Goal: Task Accomplishment & Management: Use online tool/utility

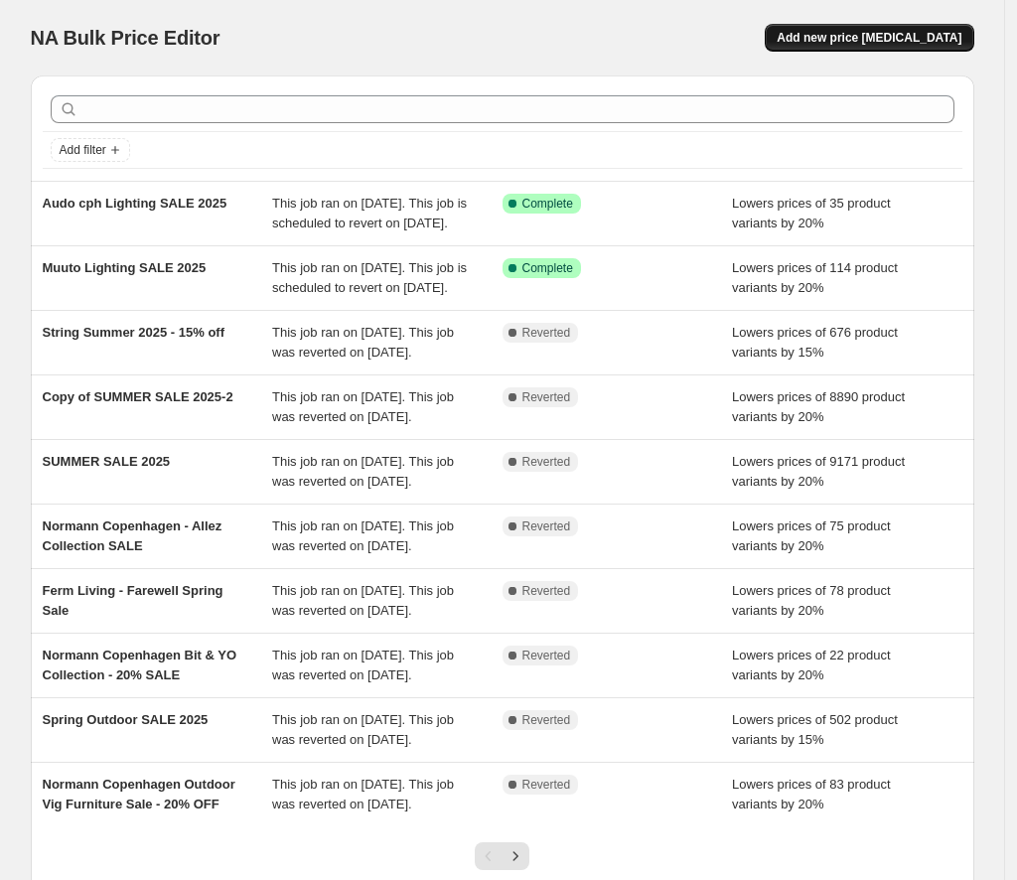
click at [871, 34] on span "Add new price [MEDICAL_DATA]" at bounding box center [869, 38] width 185 height 16
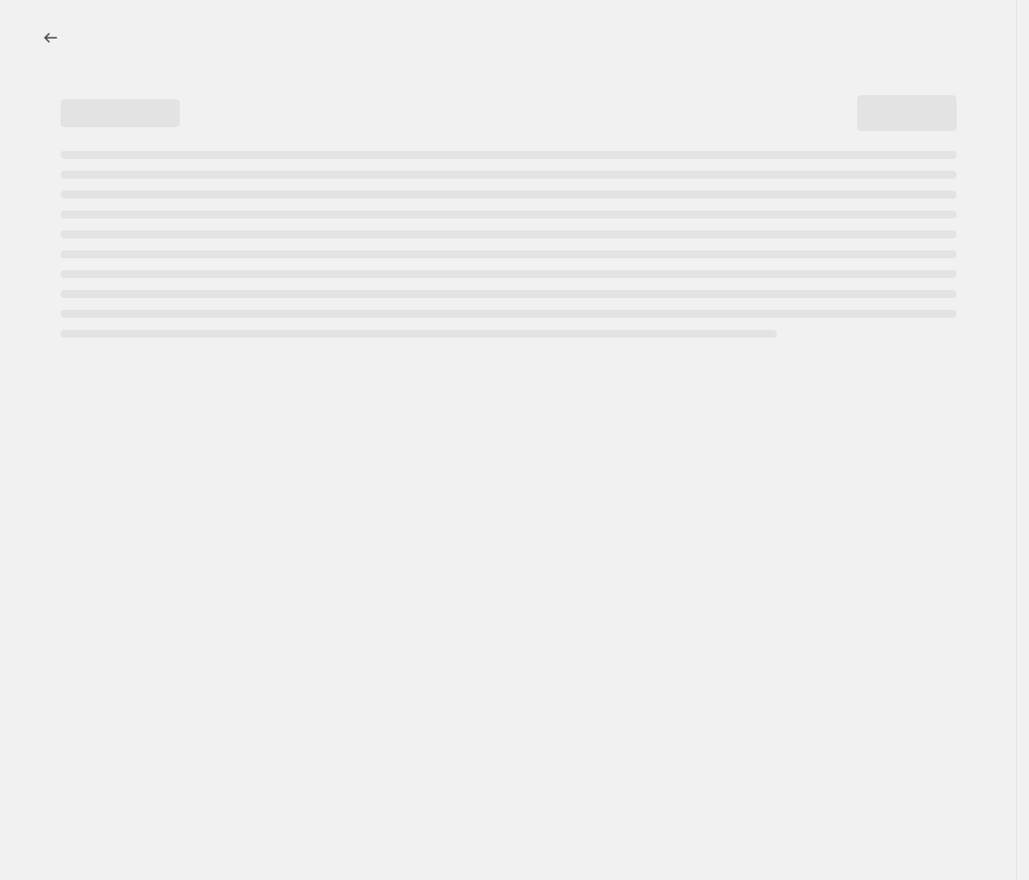
select select "percentage"
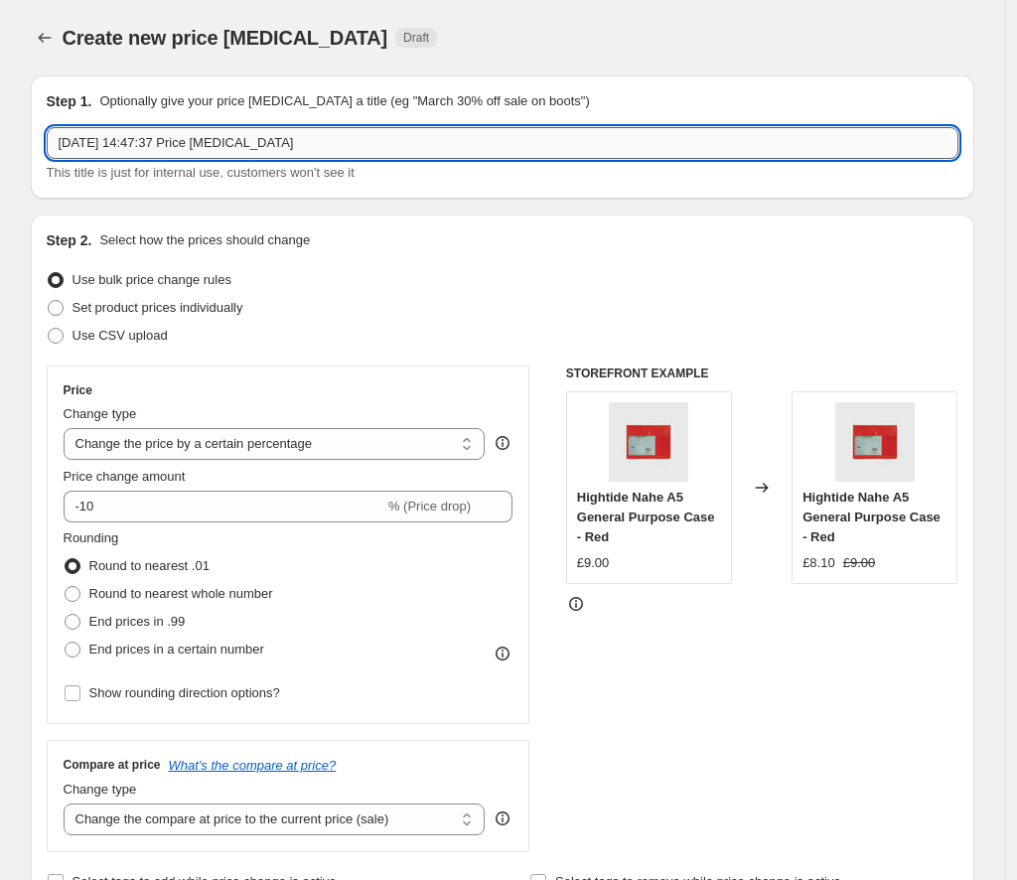
click at [188, 141] on input "[DATE] 14:47:37 Price [MEDICAL_DATA]" at bounding box center [503, 143] width 912 height 32
click at [188, 142] on input "[DATE] 14:47:37 Price [MEDICAL_DATA]" at bounding box center [503, 143] width 912 height 32
paste input "String [DATE] SALE - 15% OFF"
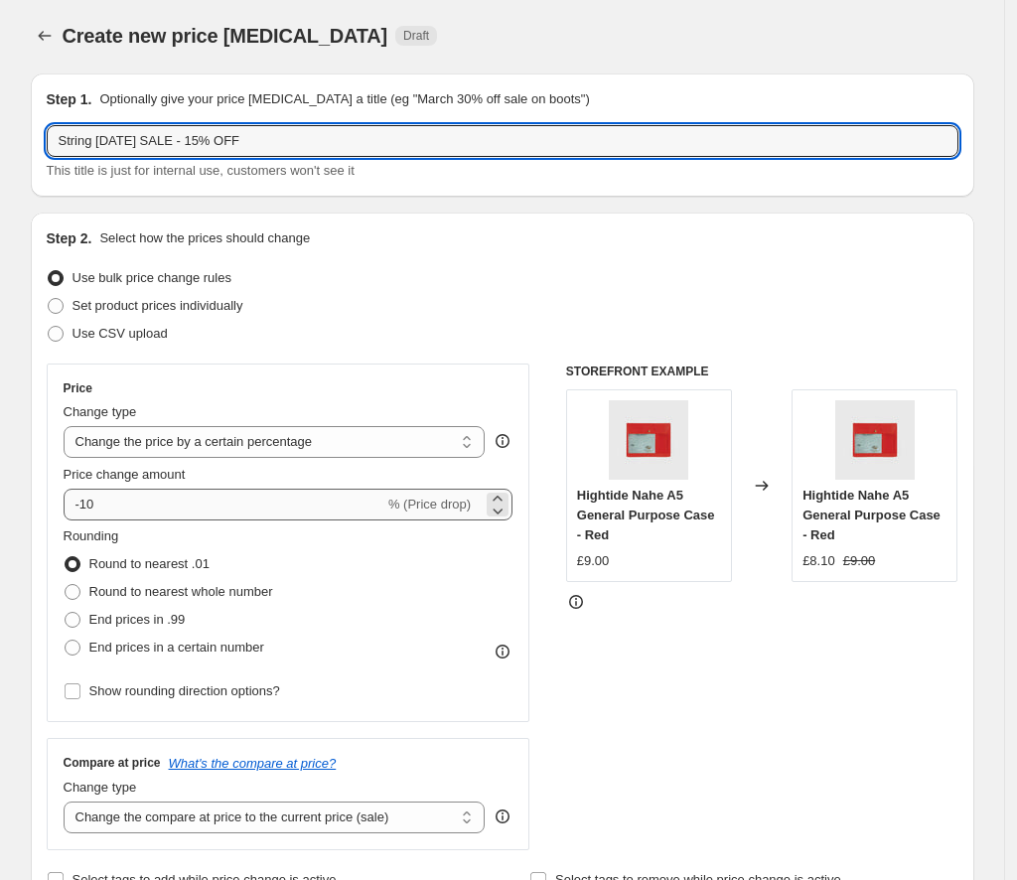
scroll to position [8, 0]
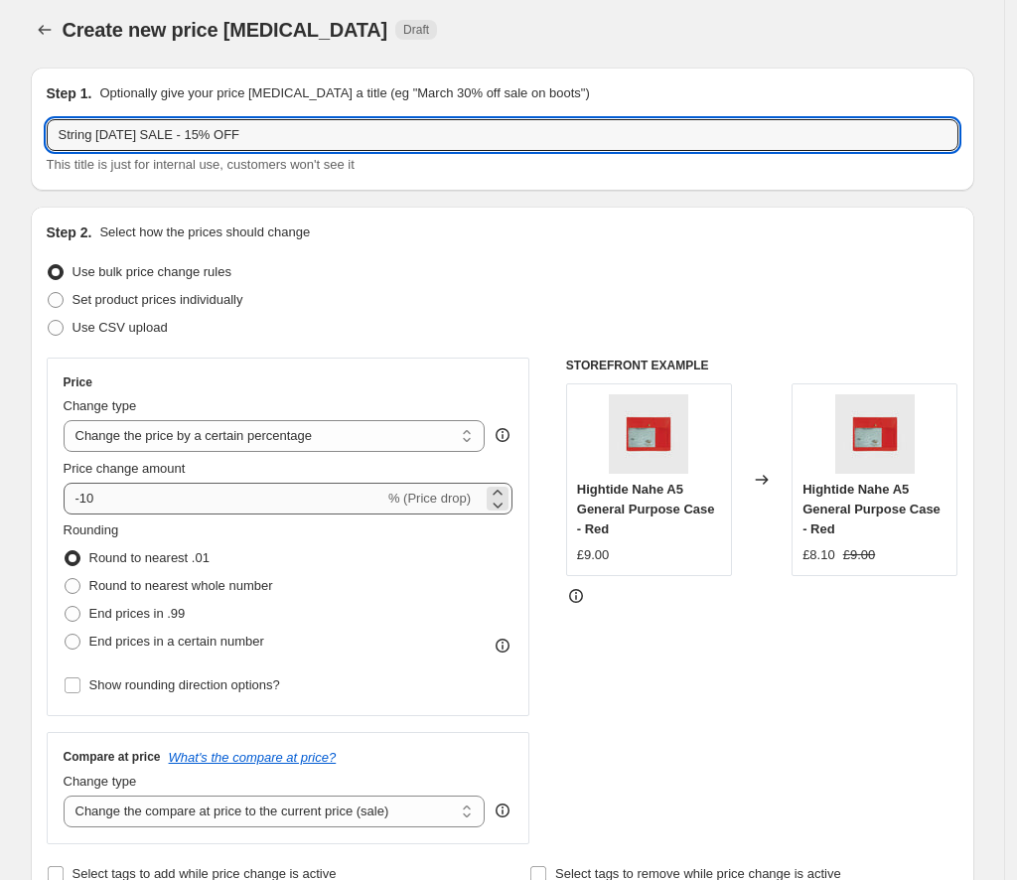
type input "String [DATE] SALE - 15% OFF"
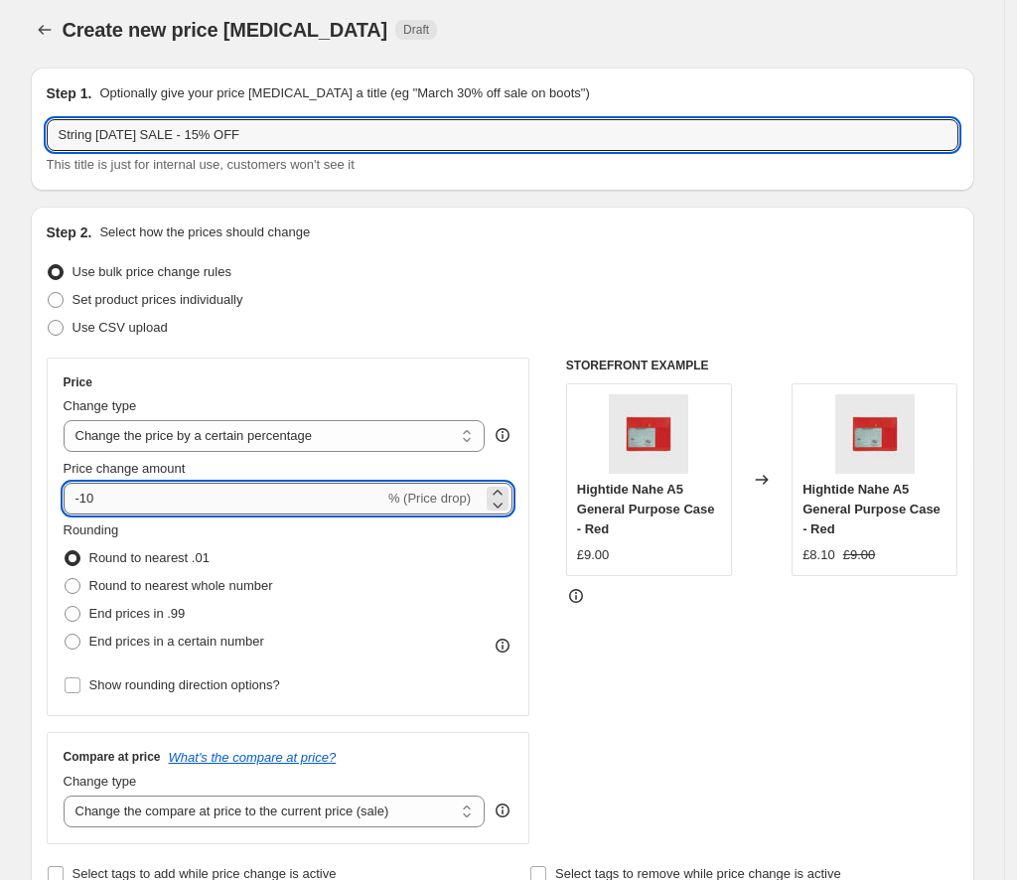
click at [144, 499] on input "-10" at bounding box center [224, 499] width 321 height 32
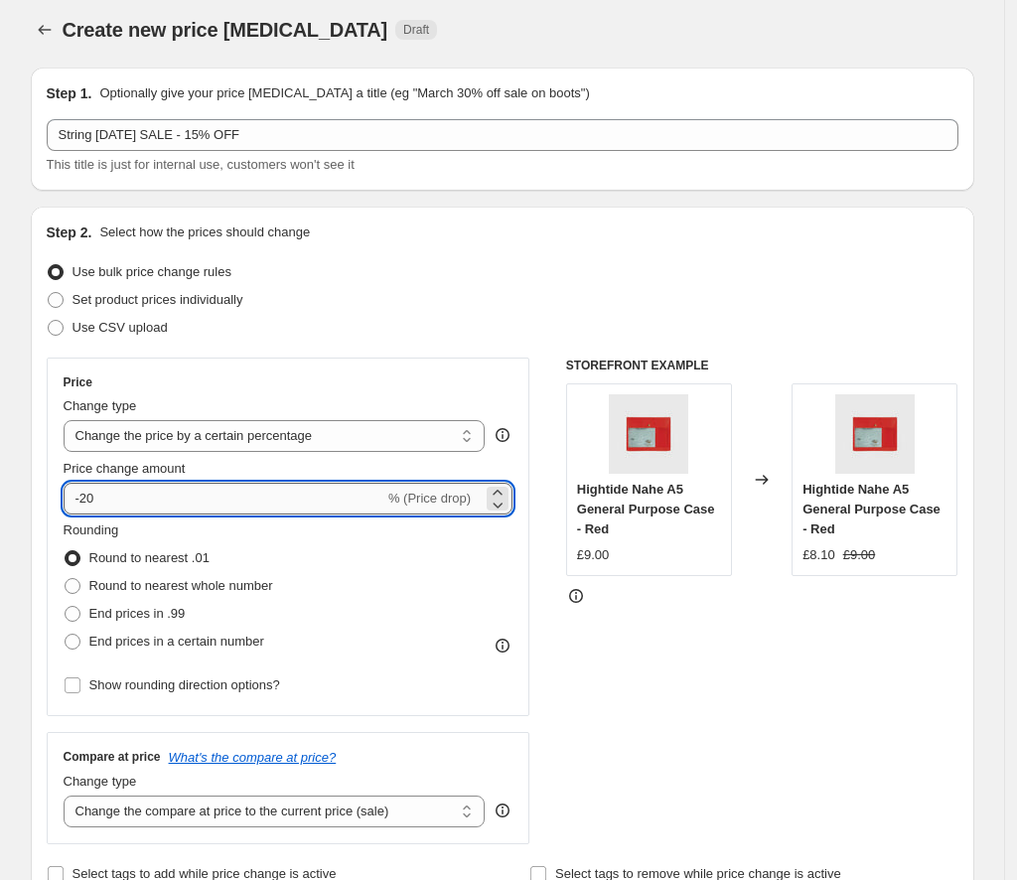
type input "-2"
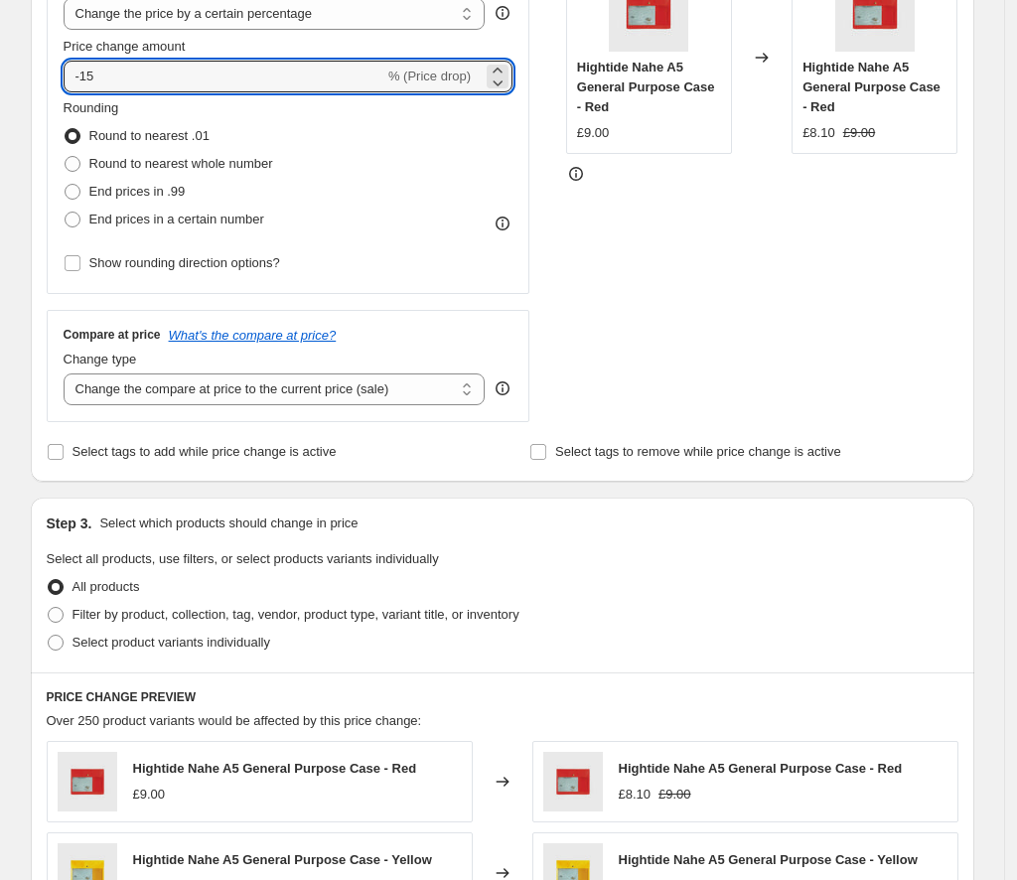
scroll to position [610, 0]
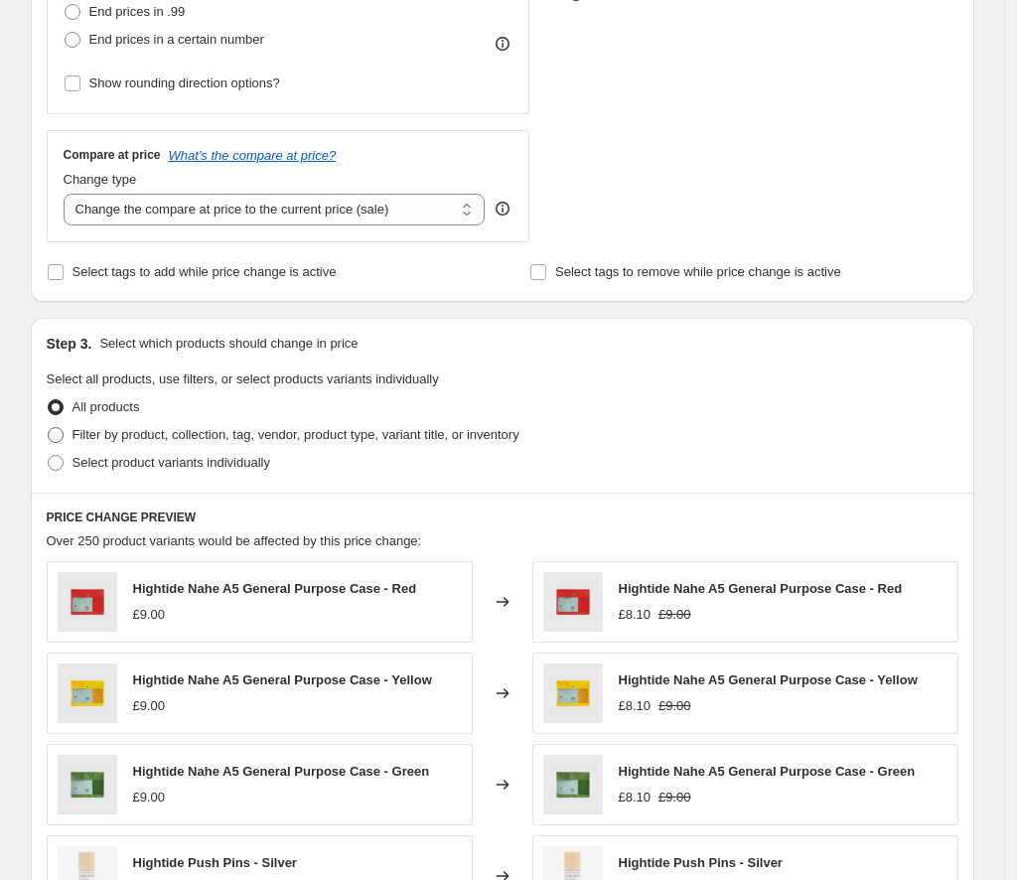
type input "-15"
click at [64, 434] on span at bounding box center [56, 435] width 16 height 16
click at [49, 428] on input "Filter by product, collection, tag, vendor, product type, variant title, or inv…" at bounding box center [48, 427] width 1 height 1
radio input "true"
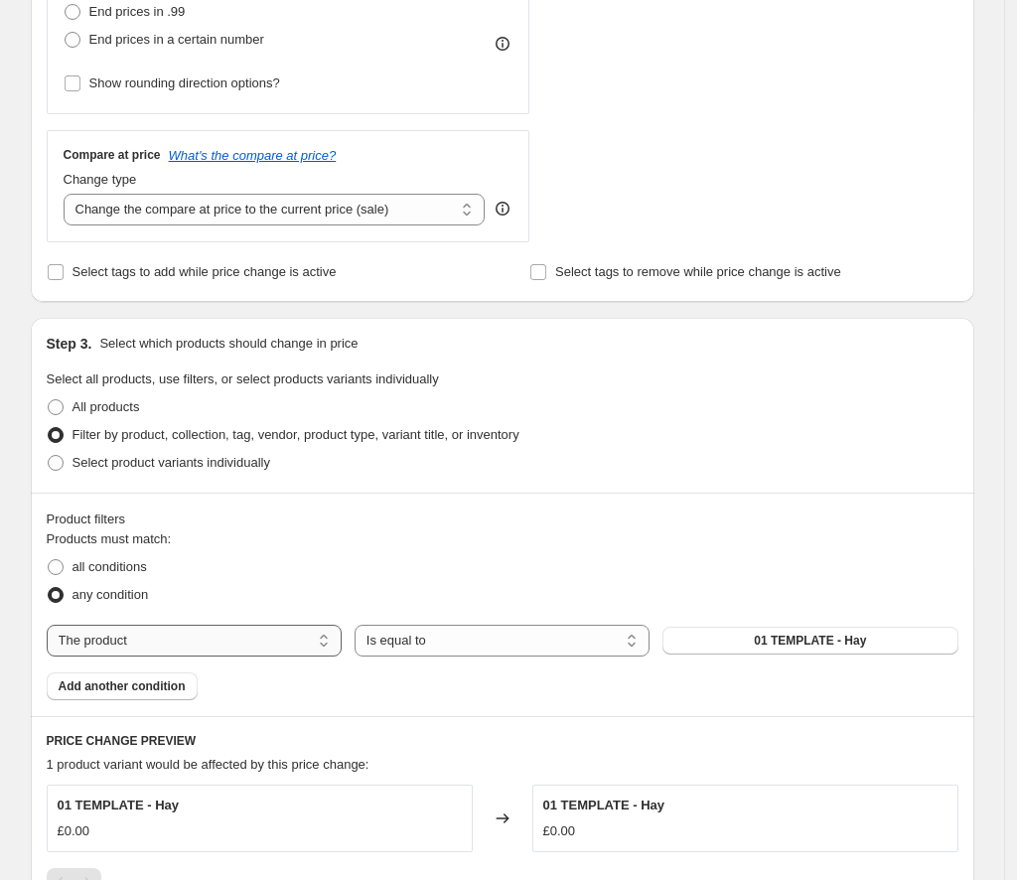
click at [144, 640] on select "The product The product's collection The product's tag The product's vendor The…" at bounding box center [194, 641] width 295 height 32
select select "collection"
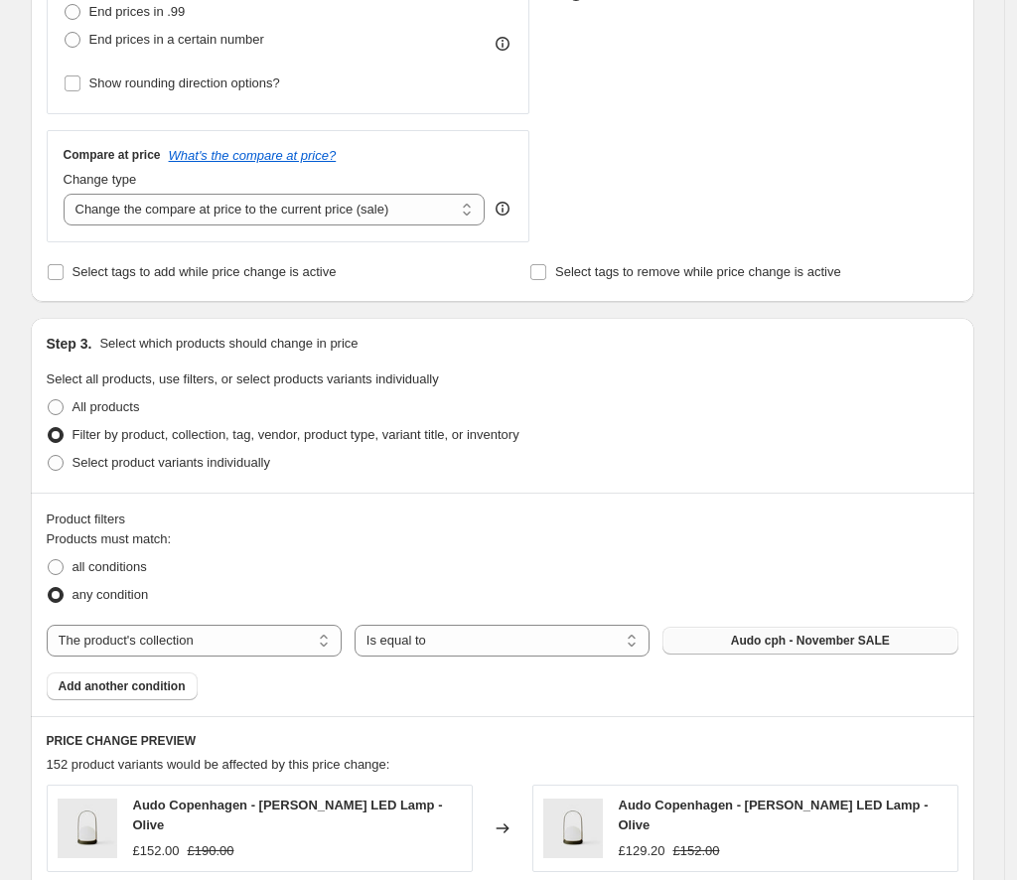
click at [753, 636] on span "Audo cph - November SALE" at bounding box center [810, 641] width 159 height 16
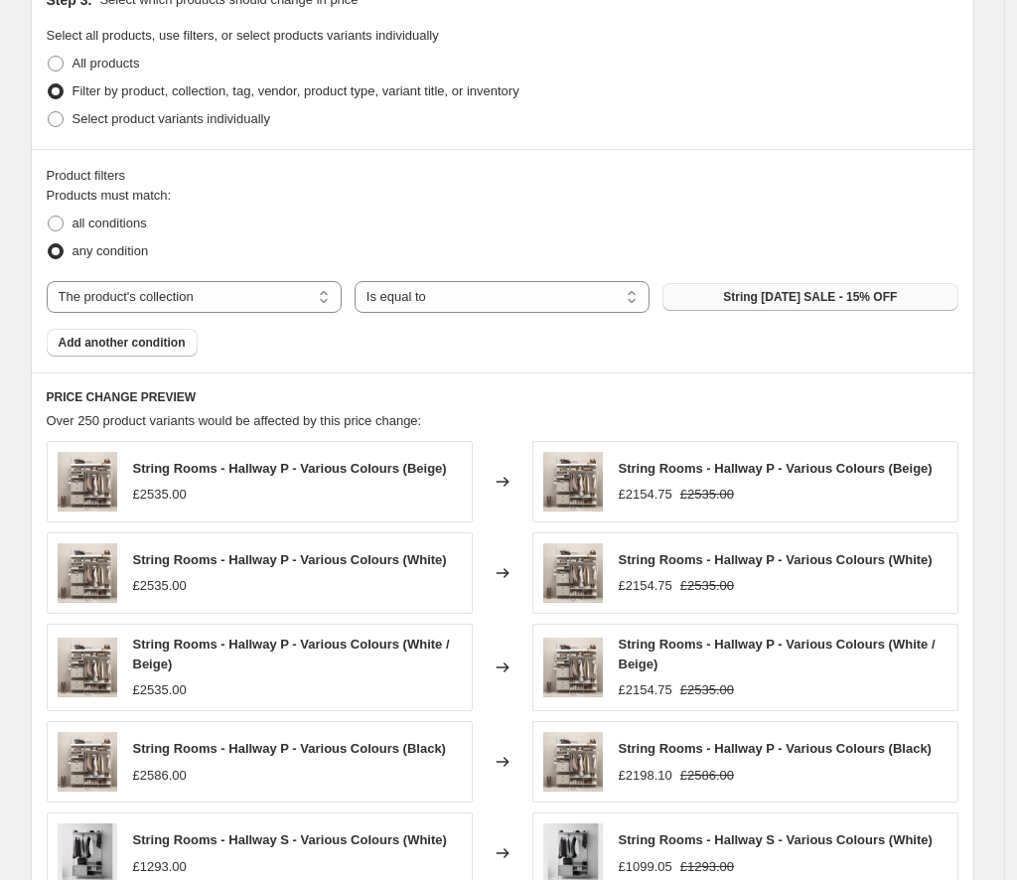
scroll to position [1326, 0]
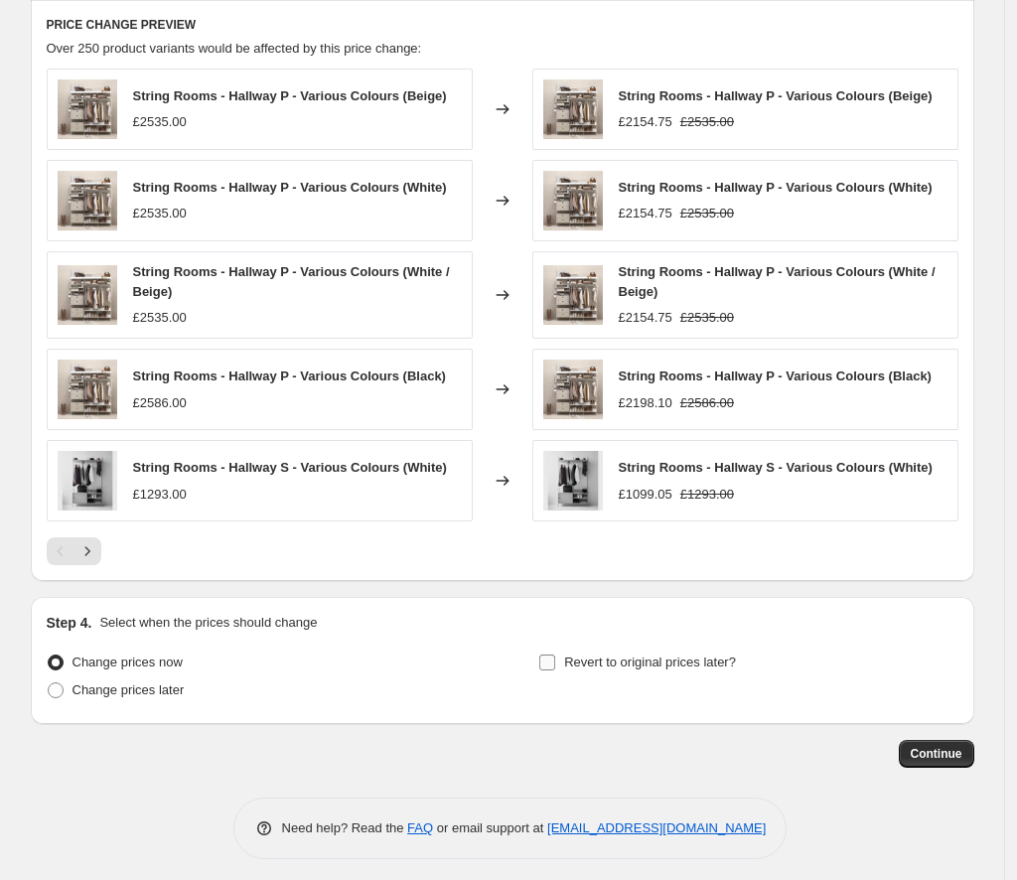
click at [554, 658] on input "Revert to original prices later?" at bounding box center [547, 663] width 16 height 16
checkbox input "true"
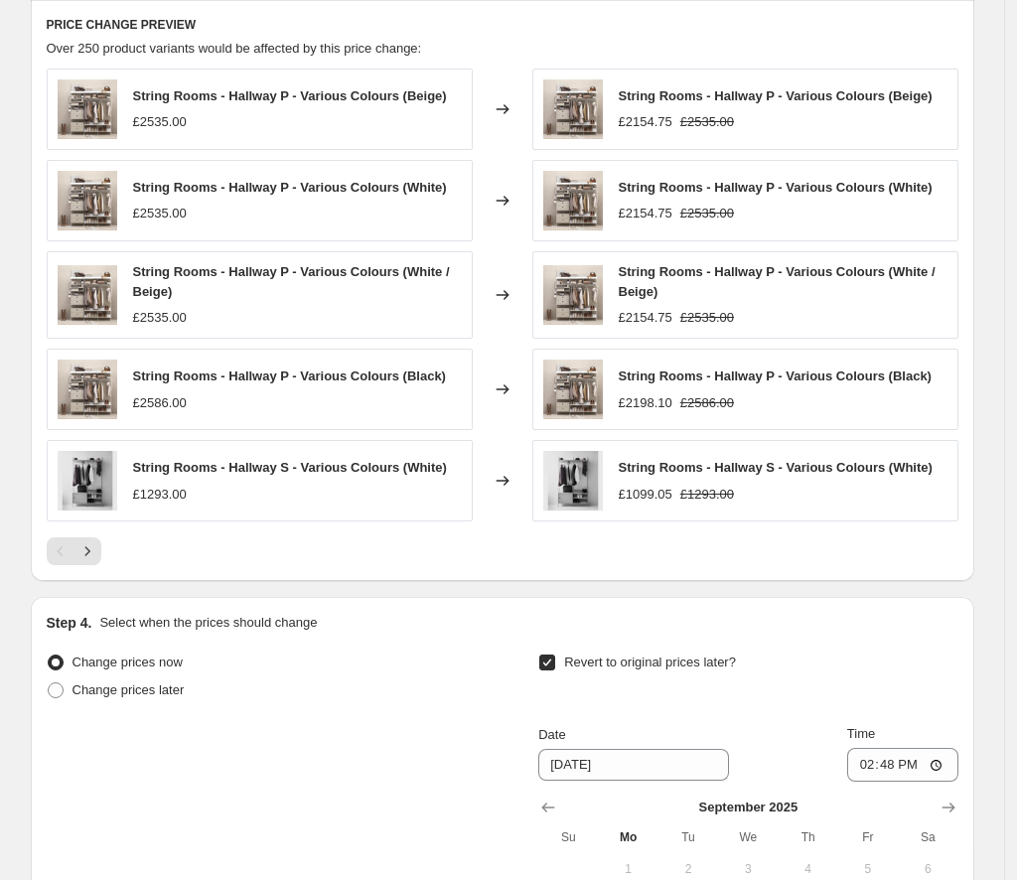
scroll to position [1666, 0]
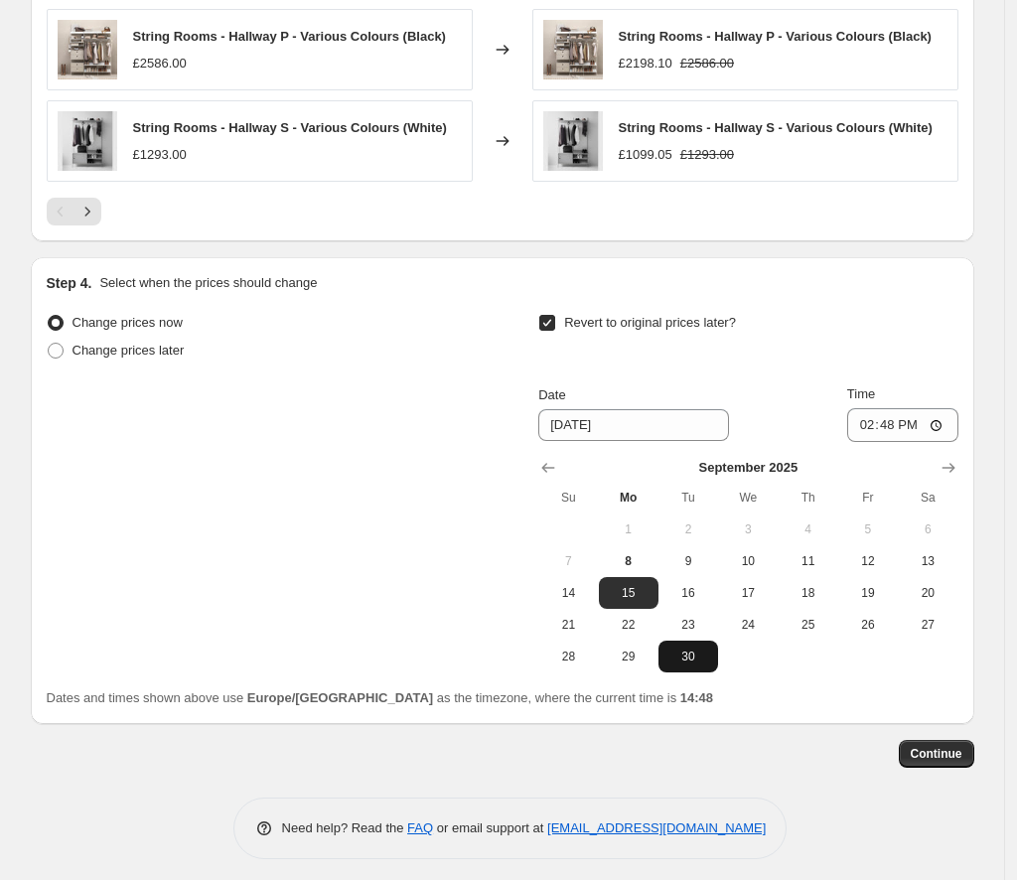
click at [694, 659] on button "30" at bounding box center [689, 657] width 60 height 32
type input "[DATE]"
click at [943, 419] on input "14:48" at bounding box center [902, 425] width 111 height 34
type input "23:59"
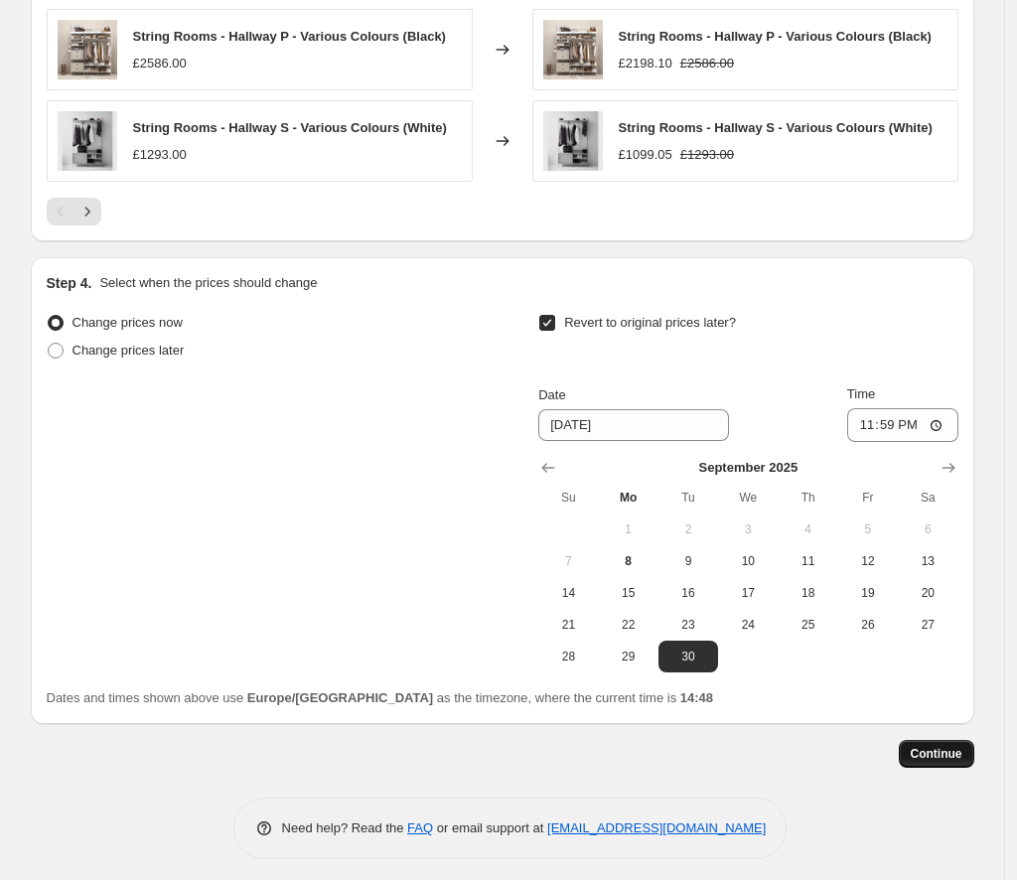
click at [937, 754] on span "Continue" at bounding box center [937, 754] width 52 height 16
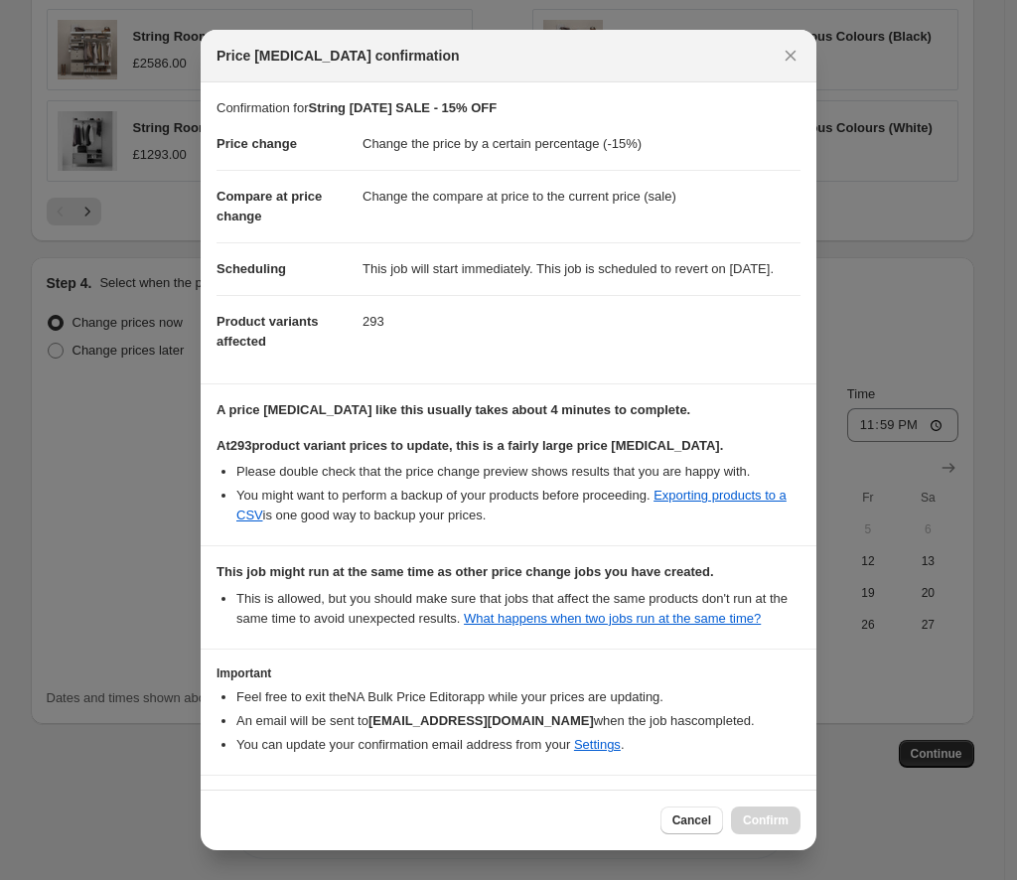
scroll to position [100, 0]
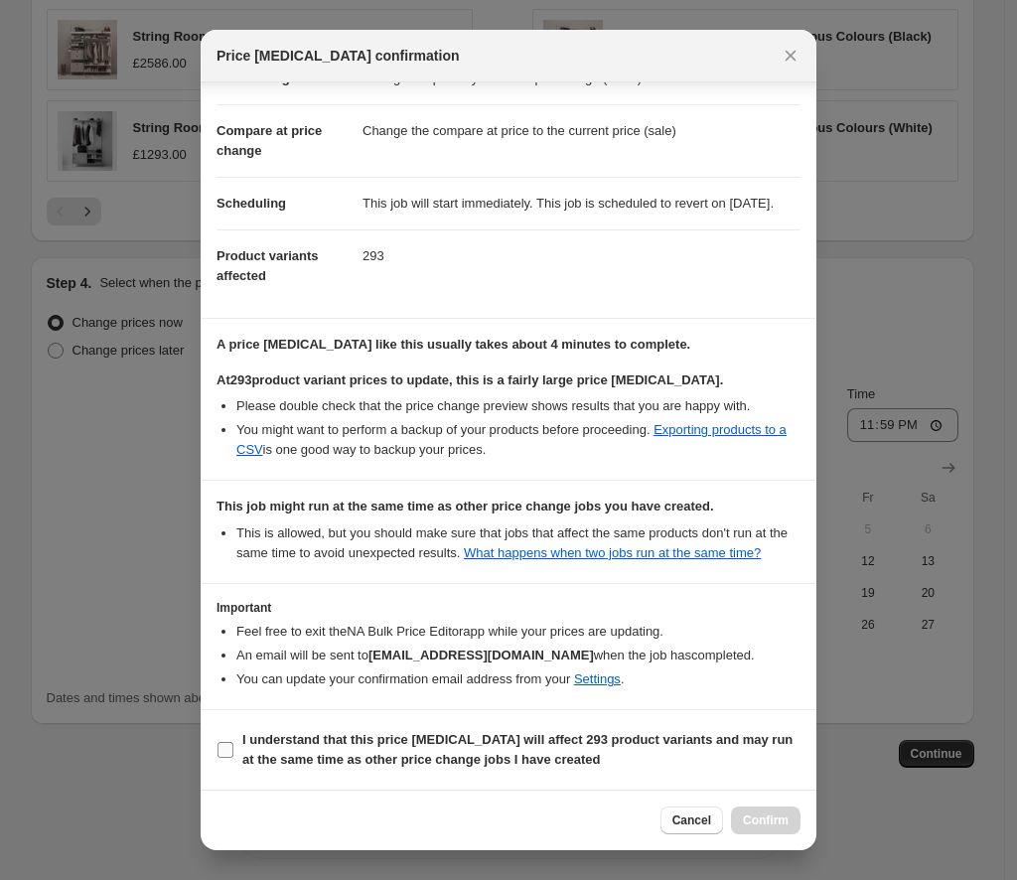
click at [226, 750] on input "I understand that this price [MEDICAL_DATA] will affect 293 product variants an…" at bounding box center [226, 750] width 16 height 16
checkbox input "true"
click at [758, 819] on span "Confirm" at bounding box center [766, 821] width 46 height 16
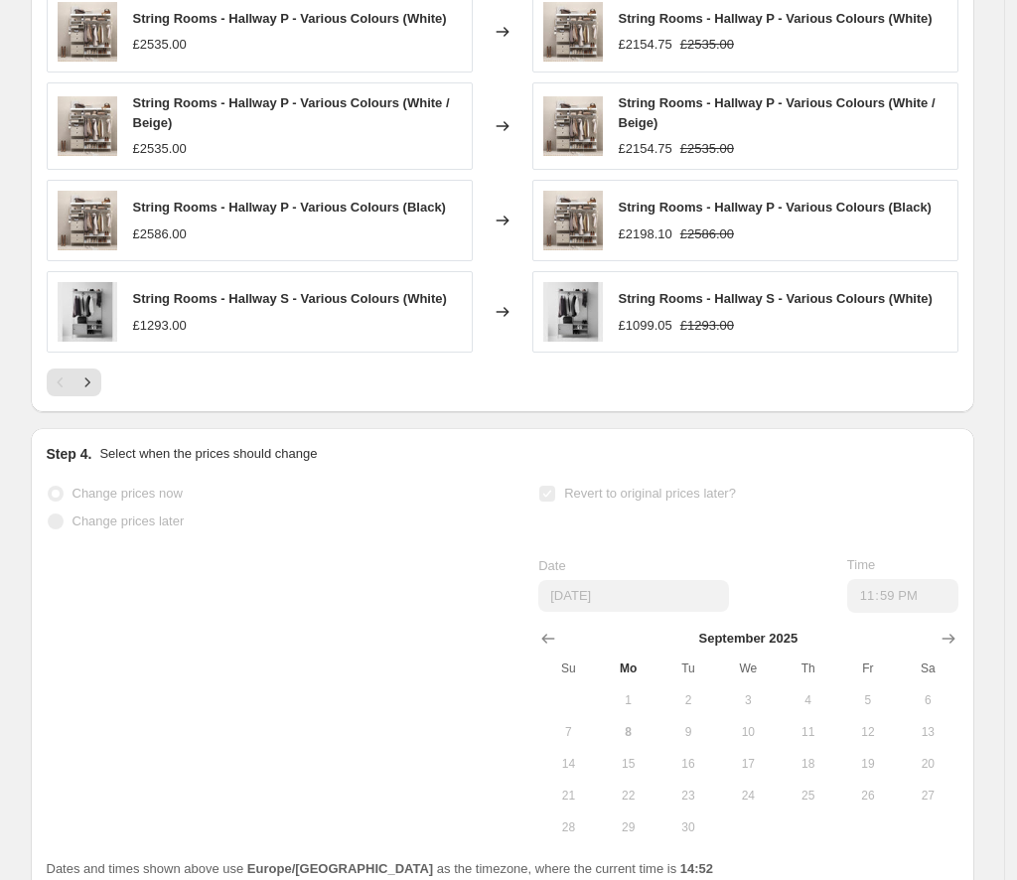
scroll to position [1717, 0]
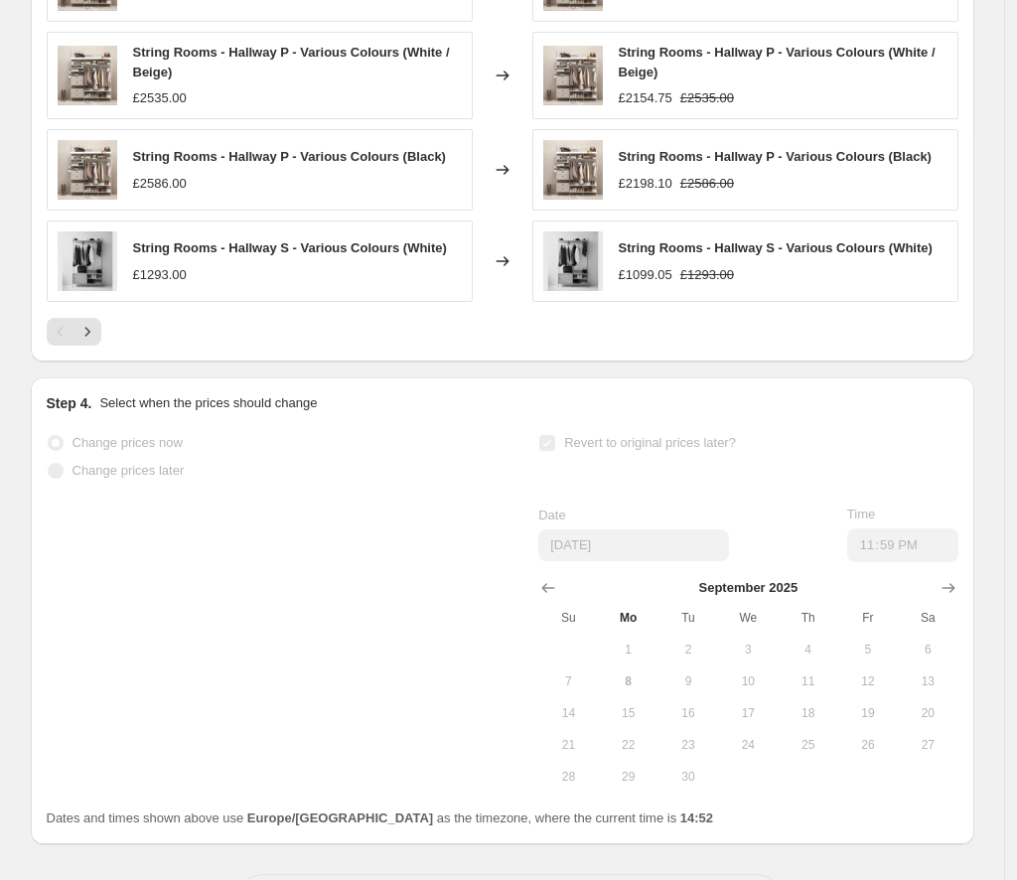
select select "percentage"
select select "collection"
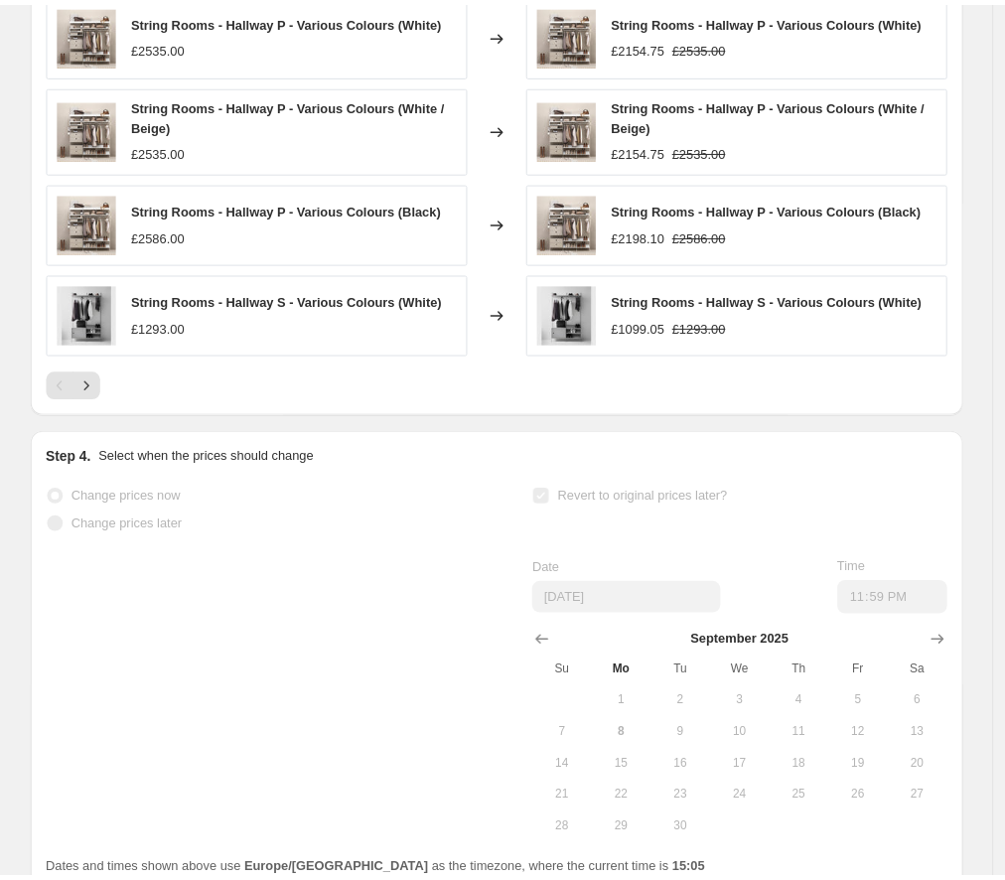
scroll to position [0, 0]
